Goal: Task Accomplishment & Management: Manage account settings

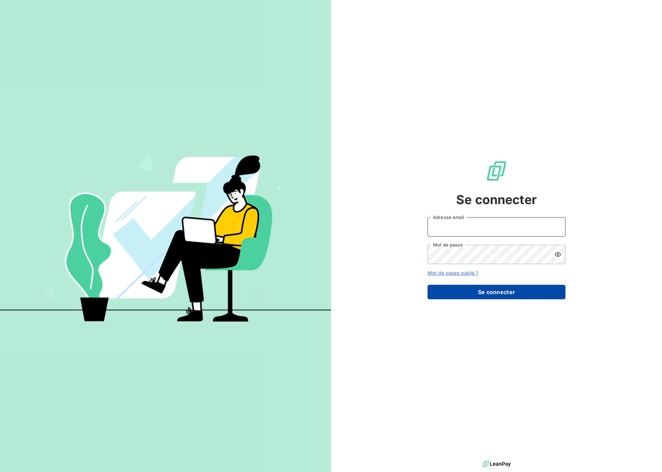
type input "[EMAIL_ADDRESS][DOMAIN_NAME]"
click at [481, 291] on button "Se connecter" at bounding box center [496, 292] width 138 height 14
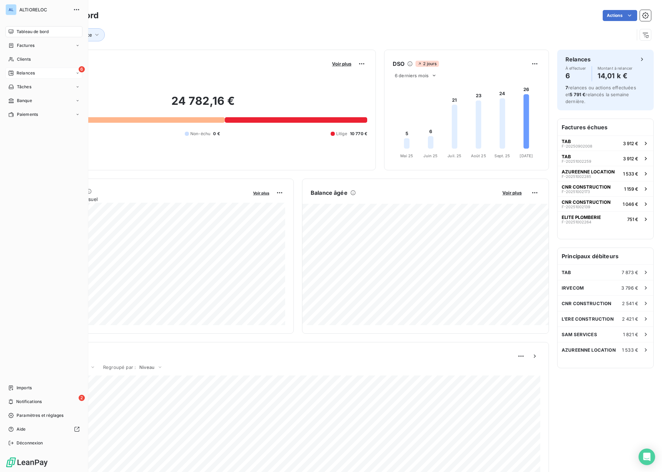
click at [20, 74] on span "Relances" at bounding box center [26, 73] width 18 height 6
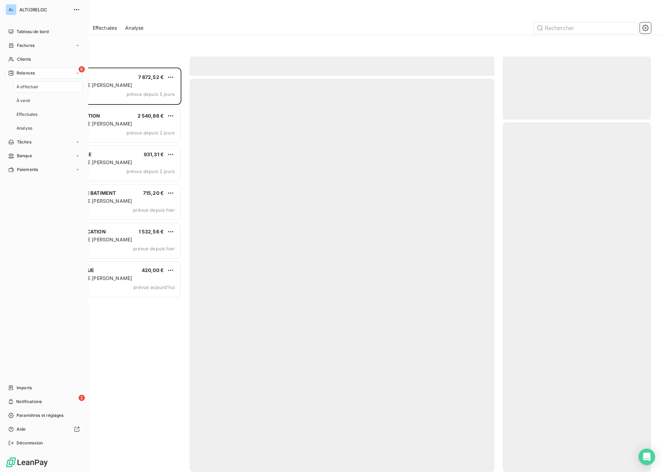
scroll to position [404, 148]
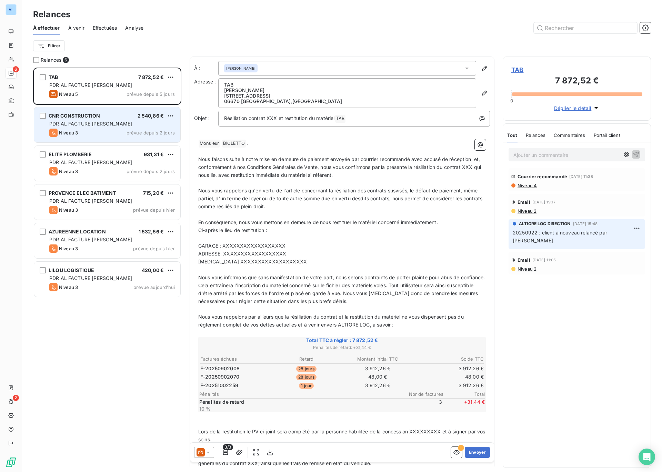
click at [94, 125] on span "PDR AL FACTURE [PERSON_NAME]" at bounding box center [90, 124] width 83 height 6
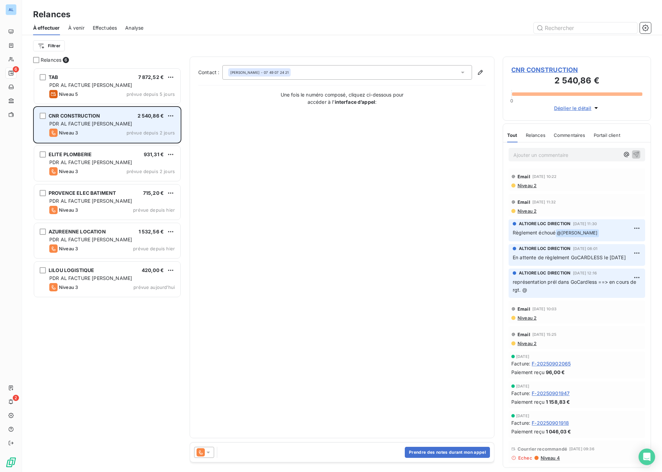
click at [91, 115] on span "CNR CONSTRUCTION" at bounding box center [74, 116] width 51 height 6
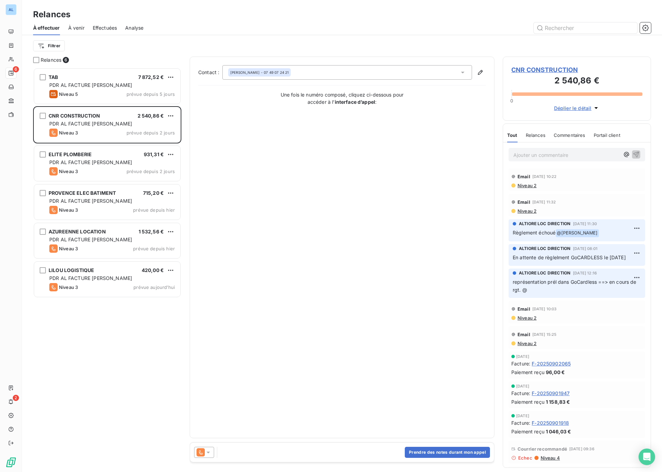
click at [530, 68] on span "CNR CONSTRUCTION" at bounding box center [576, 69] width 131 height 9
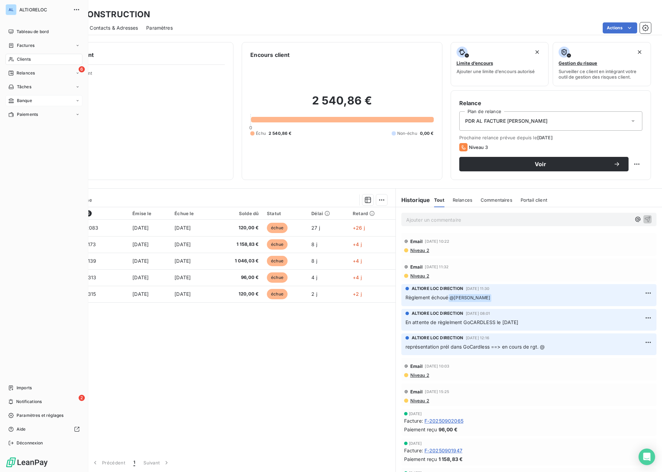
click at [16, 100] on div "Banque" at bounding box center [20, 101] width 24 height 6
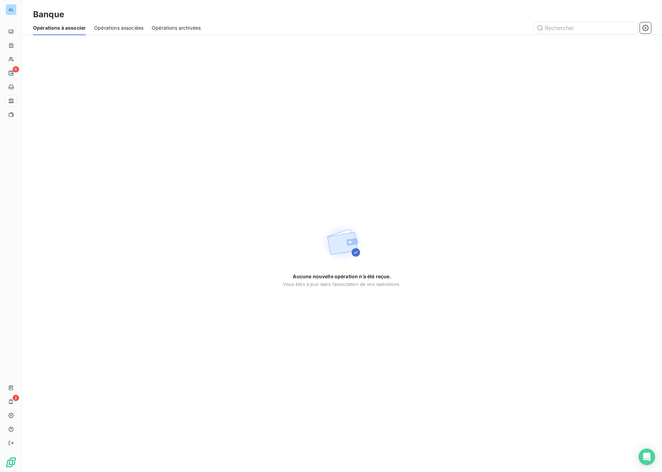
click at [83, 28] on span "Opérations à associer" at bounding box center [59, 27] width 53 height 7
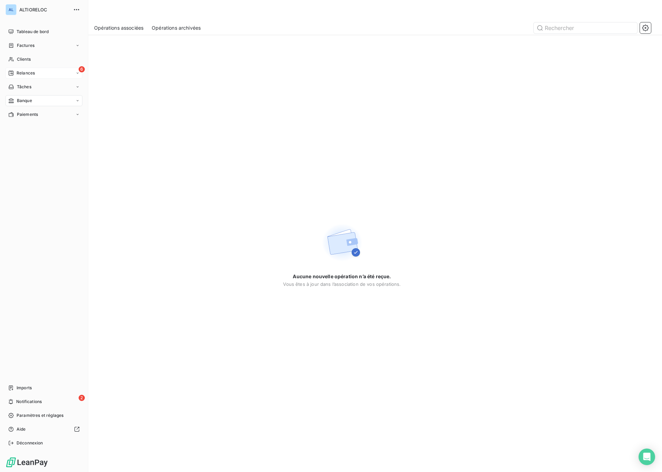
click at [23, 71] on span "Relances" at bounding box center [26, 73] width 18 height 6
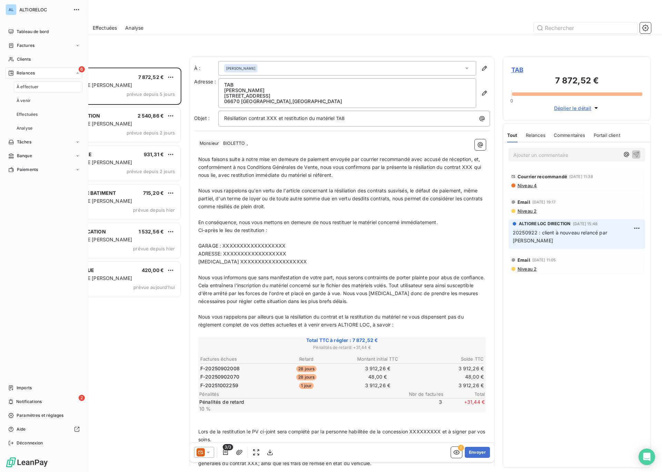
scroll to position [404, 148]
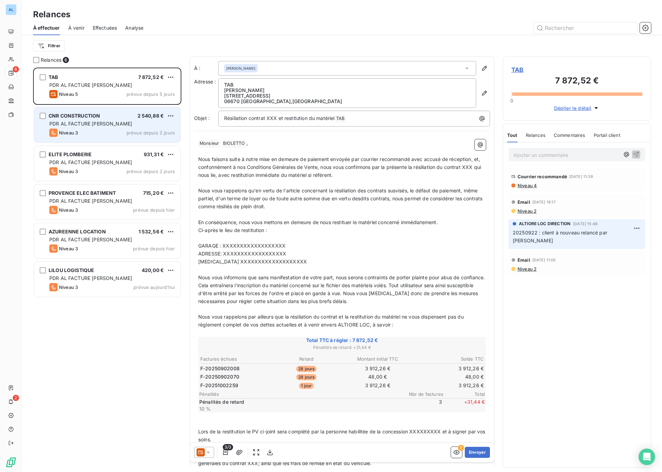
click at [69, 116] on span "CNR CONSTRUCTION" at bounding box center [74, 116] width 51 height 6
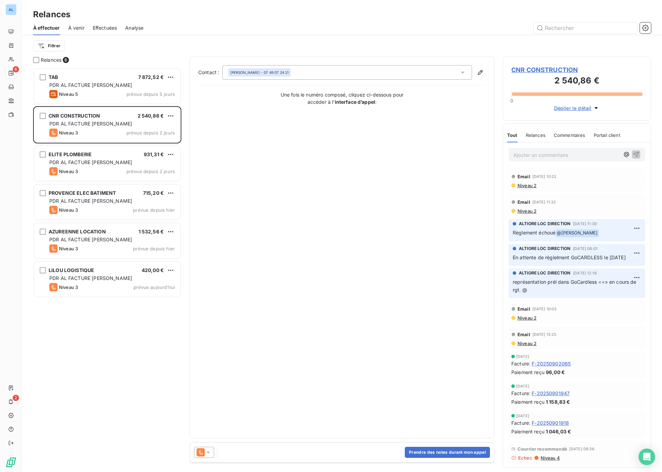
click at [536, 70] on span "CNR CONSTRUCTION" at bounding box center [576, 69] width 131 height 9
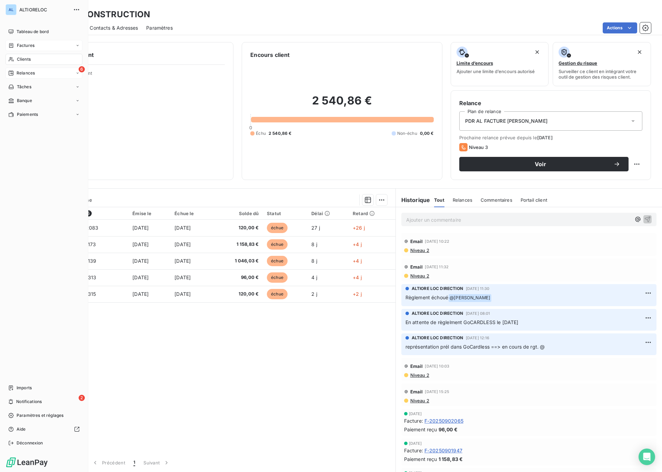
click at [21, 44] on span "Factures" at bounding box center [26, 45] width 18 height 6
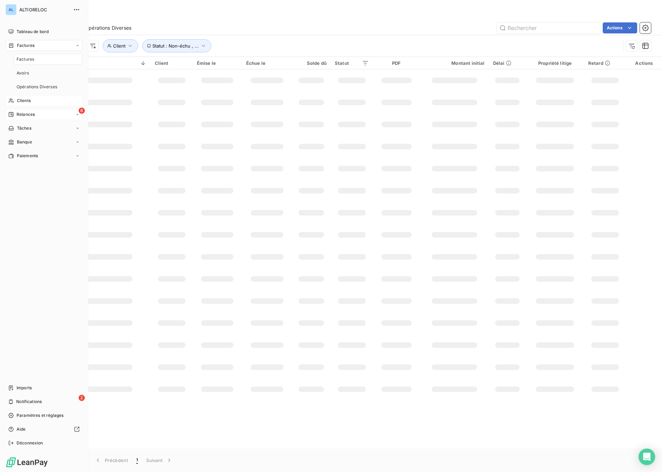
click at [25, 102] on span "Clients" at bounding box center [24, 101] width 14 height 6
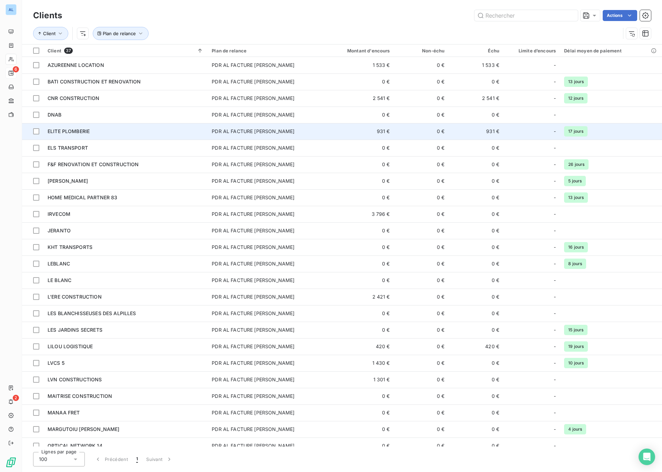
click at [69, 130] on span "ELITE PLOMBERIE" at bounding box center [69, 131] width 42 height 6
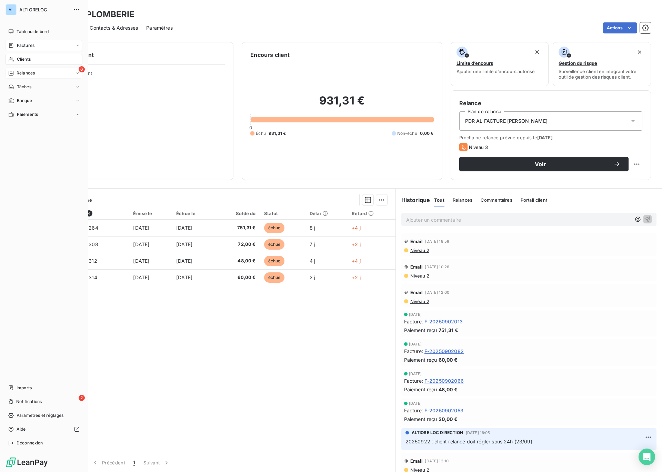
click at [25, 45] on span "Factures" at bounding box center [26, 45] width 18 height 6
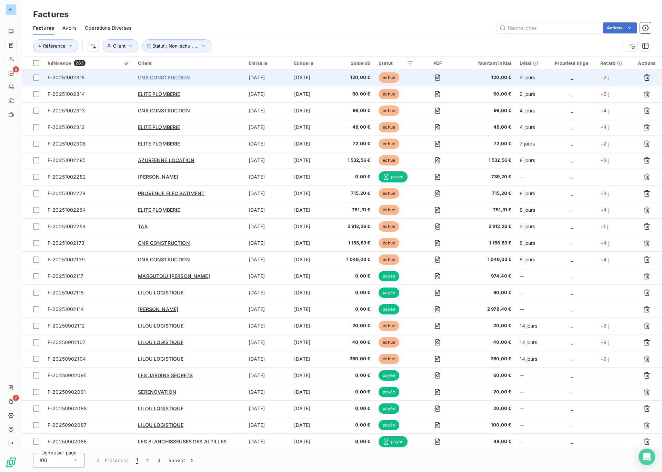
click at [145, 79] on span "CNR CONSTRUCTION" at bounding box center [164, 77] width 52 height 6
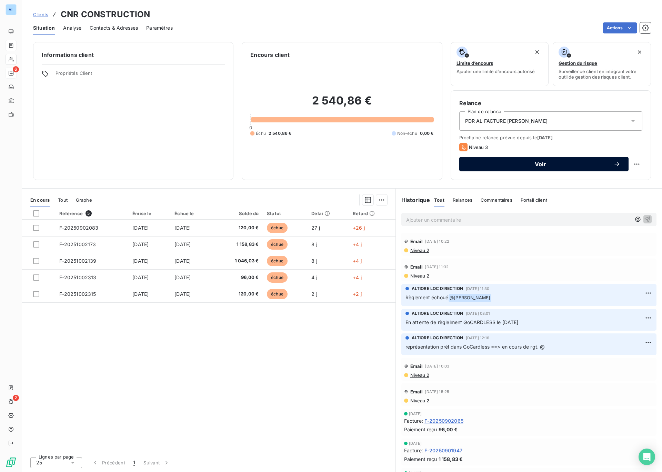
click at [540, 165] on span "Voir" at bounding box center [540, 164] width 146 height 6
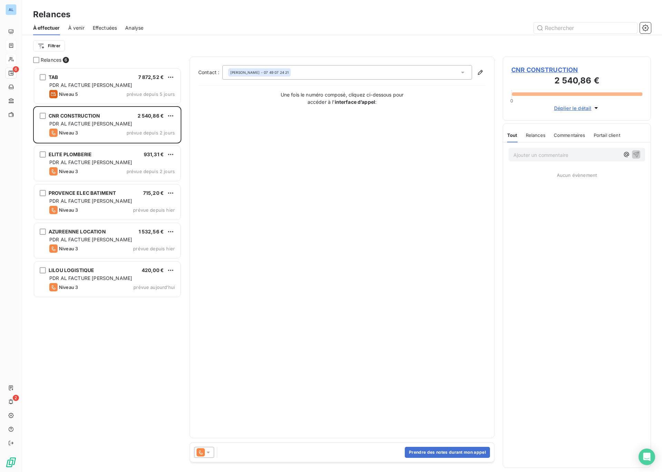
scroll to position [404, 148]
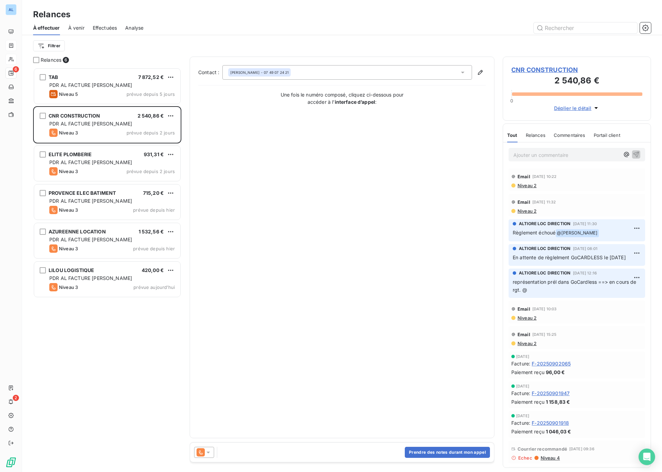
click at [209, 452] on icon at bounding box center [207, 452] width 3 height 2
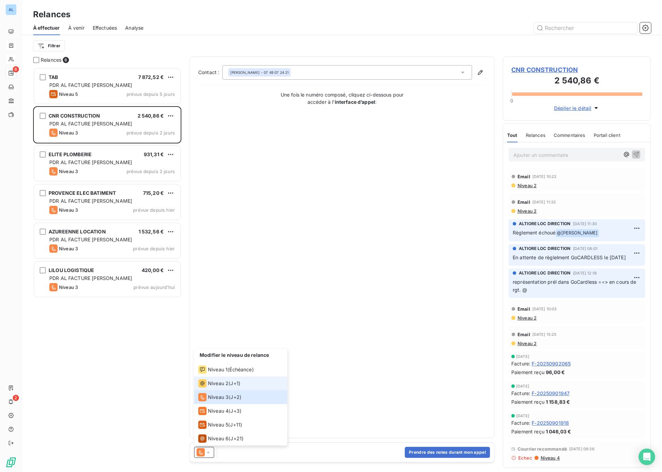
click at [226, 384] on span "Niveau 2" at bounding box center [218, 383] width 21 height 7
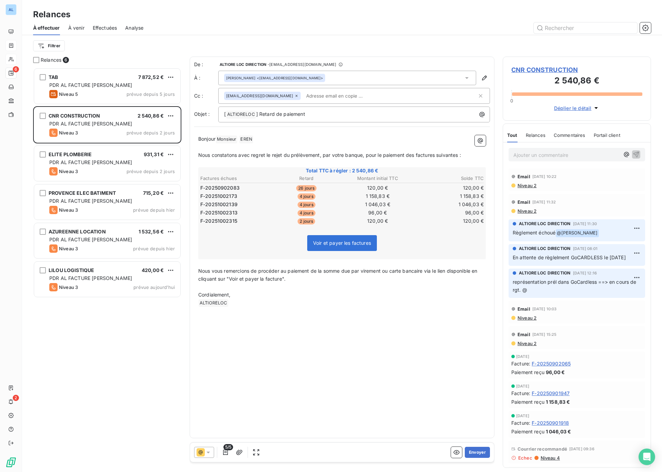
click at [321, 97] on input "text" at bounding box center [343, 96] width 80 height 10
type input "y"
click at [350, 78] on div "[PERSON_NAME] <[EMAIL_ADDRESS][DOMAIN_NAME]>" at bounding box center [347, 78] width 258 height 14
click at [329, 77] on div "[PERSON_NAME] <[EMAIL_ADDRESS][DOMAIN_NAME]>" at bounding box center [347, 78] width 258 height 14
click at [308, 75] on div "[PERSON_NAME] <[EMAIL_ADDRESS][DOMAIN_NAME]>" at bounding box center [274, 77] width 97 height 5
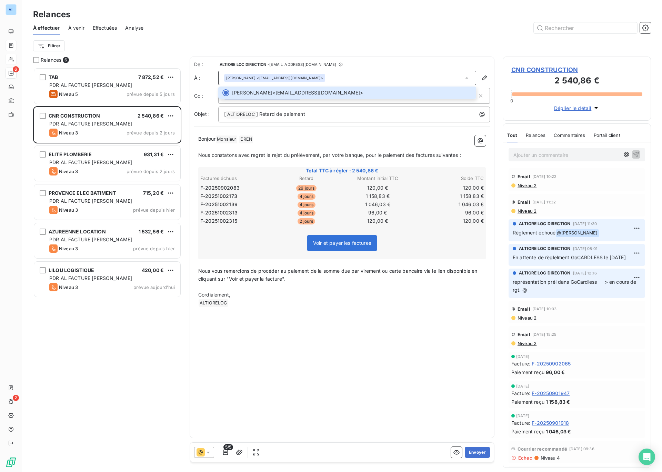
click at [372, 43] on div "Filtrer" at bounding box center [342, 45] width 618 height 13
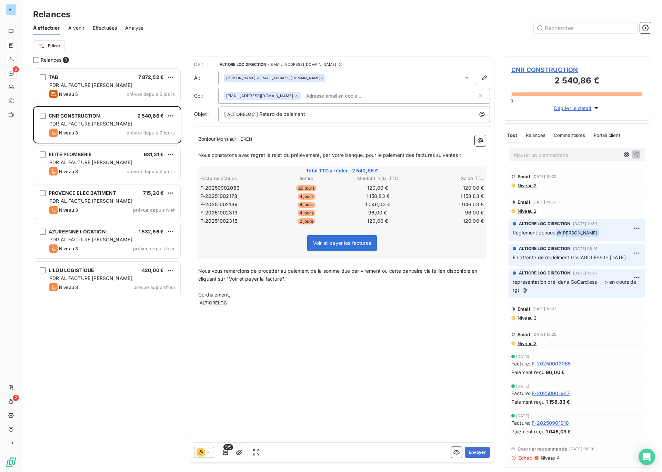
click at [308, 96] on input "text" at bounding box center [343, 96] width 80 height 10
click at [325, 96] on input "text" at bounding box center [343, 96] width 80 height 10
click at [307, 96] on input "text" at bounding box center [390, 96] width 174 height 10
type input "[EMAIL_ADDRESS][DOMAIN_NAME]"
click at [383, 98] on input "text" at bounding box center [430, 96] width 94 height 10
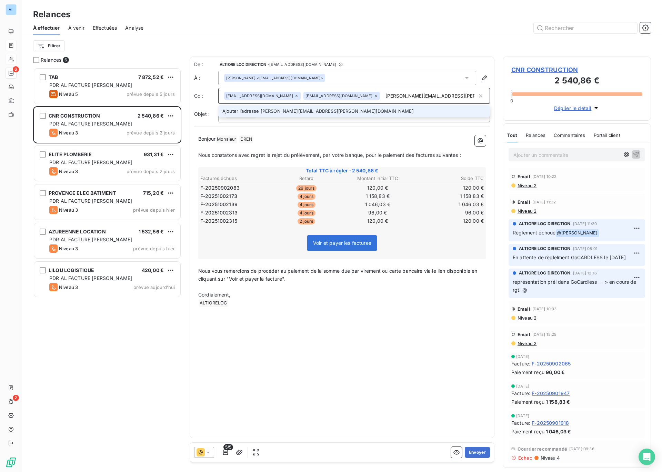
type input "[PERSON_NAME][EMAIL_ADDRESS][PERSON_NAME][DOMAIN_NAME]"
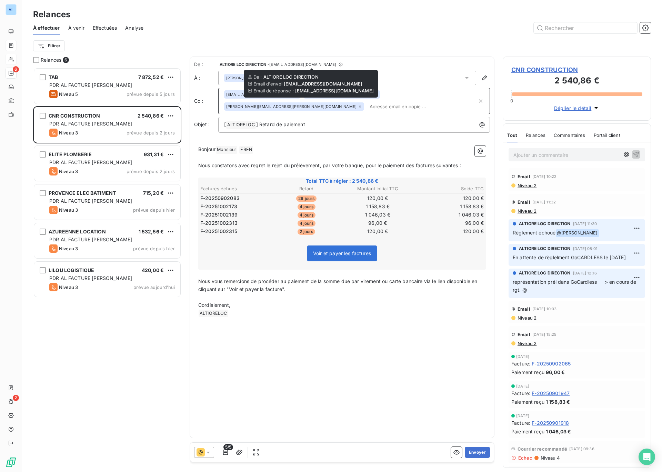
click at [338, 65] on icon at bounding box center [340, 64] width 4 height 4
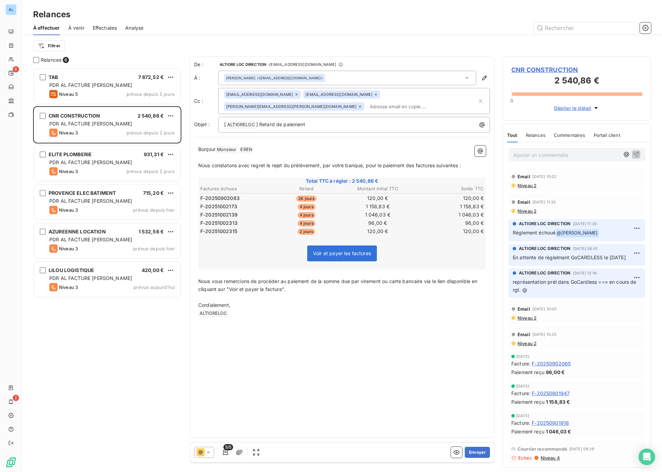
click at [338, 66] on icon at bounding box center [340, 64] width 4 height 4
click at [338, 64] on icon at bounding box center [340, 64] width 4 height 4
click at [315, 123] on p "[ ALTIORELOC ﻿ ] Retard de paiement" at bounding box center [355, 125] width 263 height 8
click at [259, 125] on span "] Retard de paiement" at bounding box center [280, 124] width 49 height 6
click at [337, 126] on p "[ ALTIORELOC ﻿ ] Rappel Retard de paiement" at bounding box center [355, 125] width 263 height 8
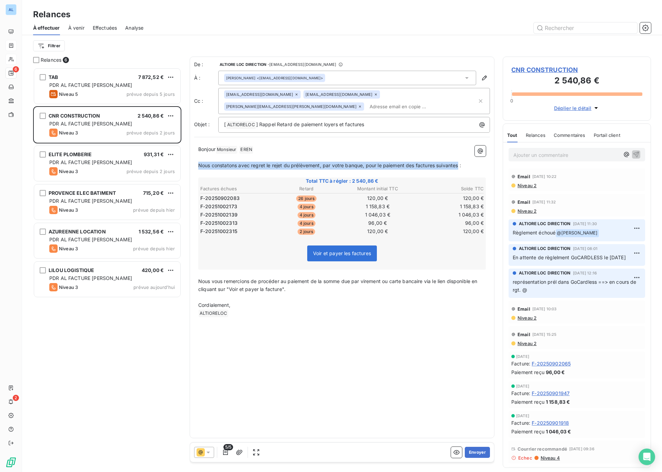
drag, startPoint x: 199, startPoint y: 165, endPoint x: 458, endPoint y: 166, distance: 258.8
click at [458, 166] on span "Nous constatons avec regret le rejet du prélèvement, par votre banque, pour le …" at bounding box center [329, 165] width 263 height 6
click at [263, 150] on p "Bonjour Monsieur ﻿ EREN ﻿ ﻿" at bounding box center [341, 149] width 287 height 8
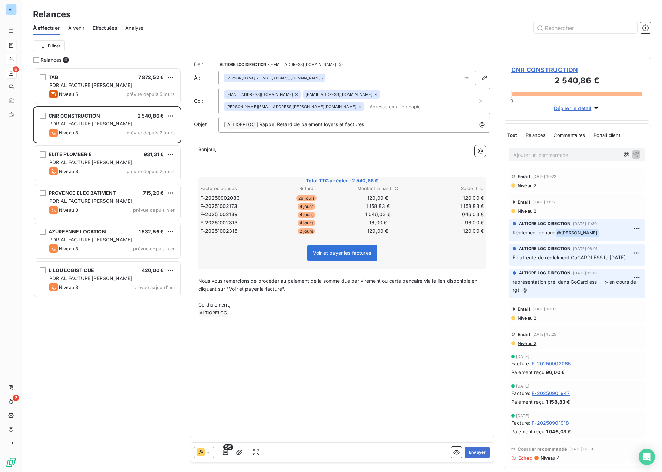
click at [198, 164] on span ":" at bounding box center [198, 165] width 1 height 6
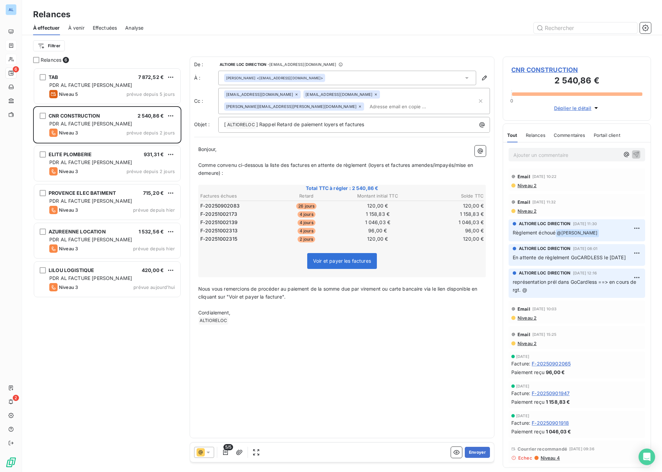
click at [435, 164] on span "Comme convenu ci-dessous la liste des factures en attente de règlement (loyers …" at bounding box center [336, 169] width 276 height 14
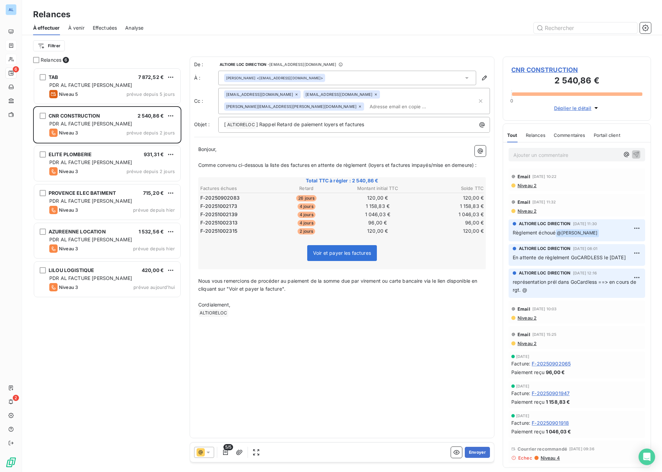
click at [435, 166] on span "Comme convenu ci-dessous la liste des factures en attente de règlement (loyers …" at bounding box center [337, 165] width 278 height 6
click at [472, 450] on button "Envoyer" at bounding box center [477, 452] width 25 height 11
